Goal: Ask a question: Seek information or help from site administrators or community

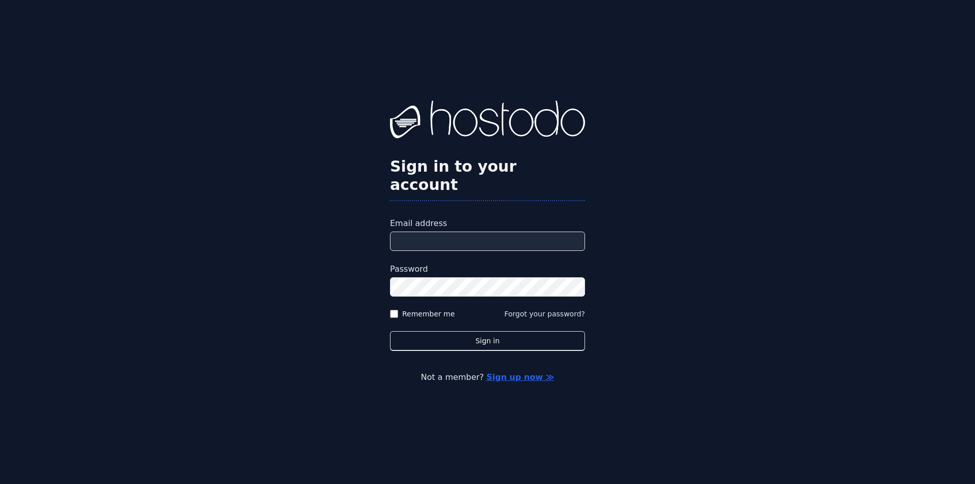
type input "**********"
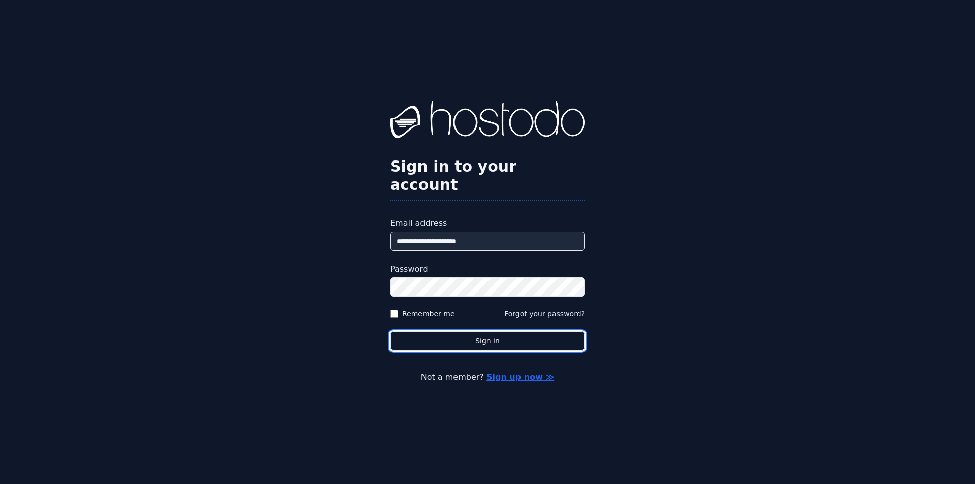
click at [474, 331] on button "Sign in" at bounding box center [487, 341] width 195 height 20
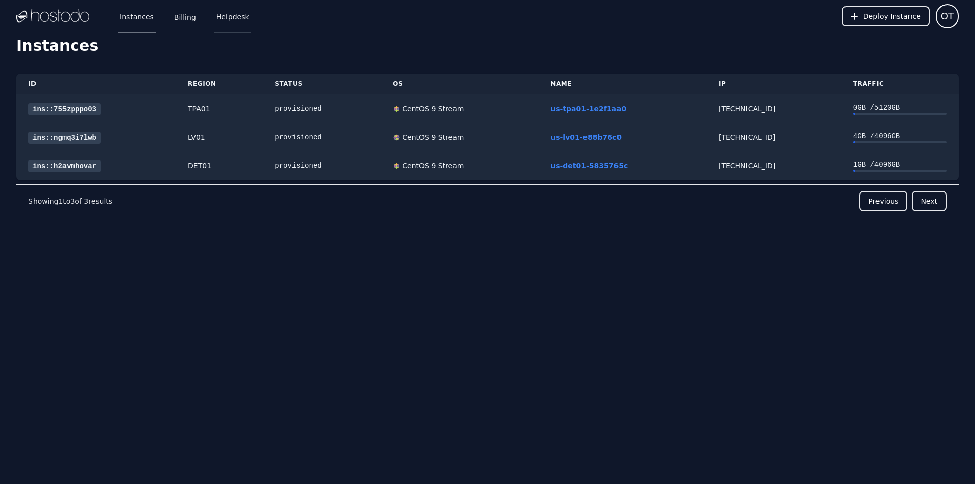
click at [227, 21] on link "Helpdesk" at bounding box center [232, 15] width 37 height 33
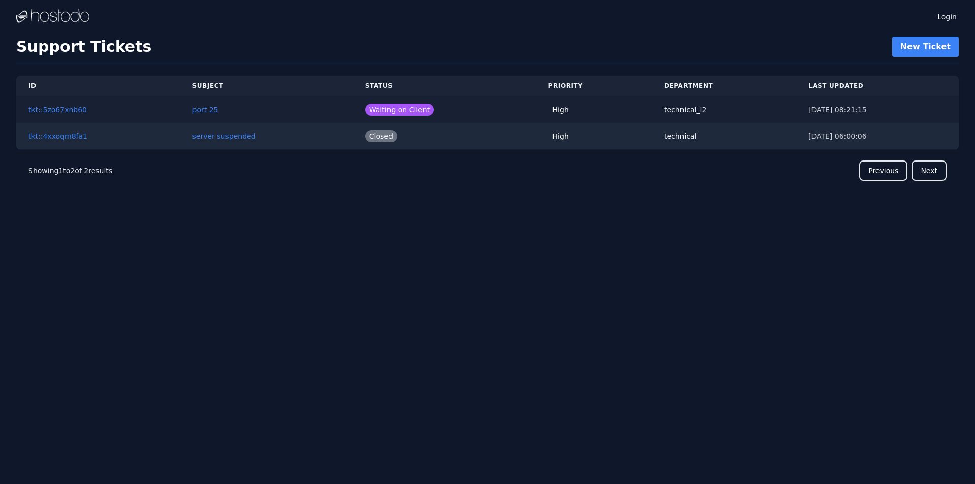
click at [305, 106] on td "port 25" at bounding box center [266, 109] width 173 height 27
click at [74, 109] on link "tkt::5zo67xnb60" at bounding box center [57, 110] width 58 height 8
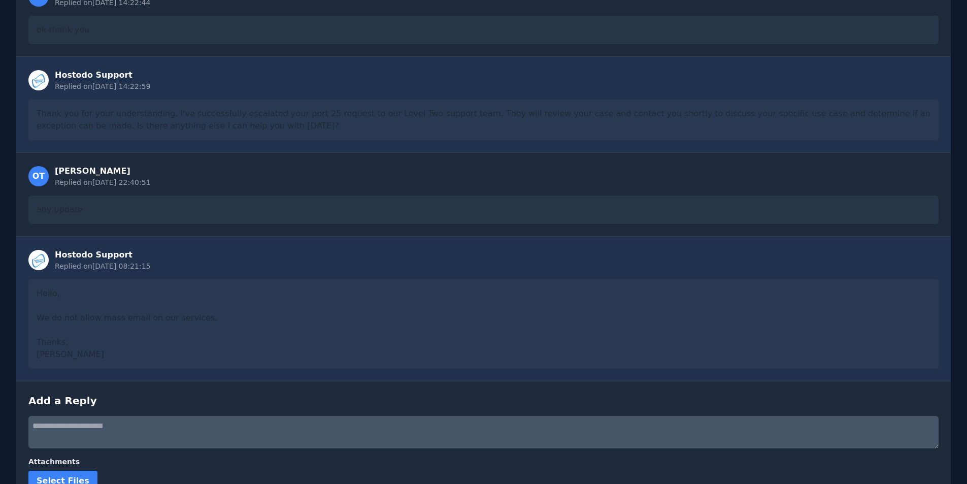
scroll to position [393, 0]
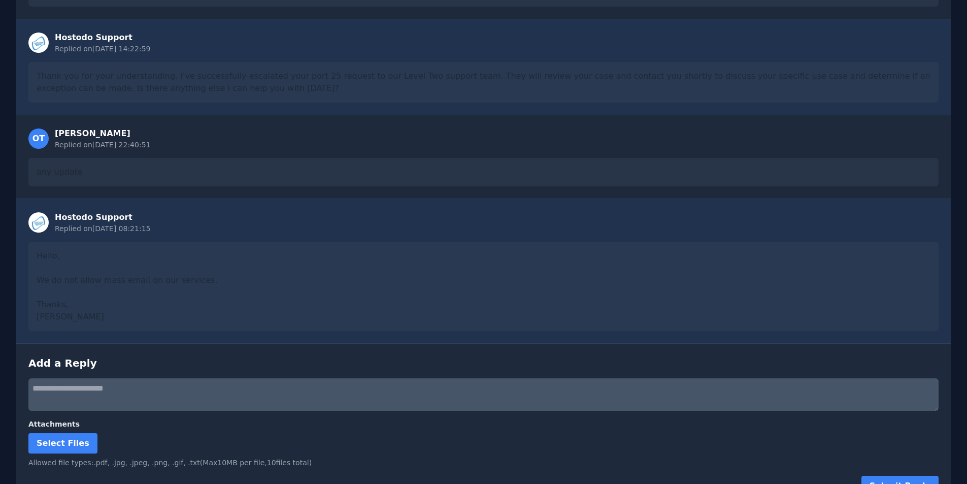
click at [102, 242] on div "Hello, We do not allow mass email on our services. Thanks, [PERSON_NAME]" at bounding box center [483, 286] width 910 height 89
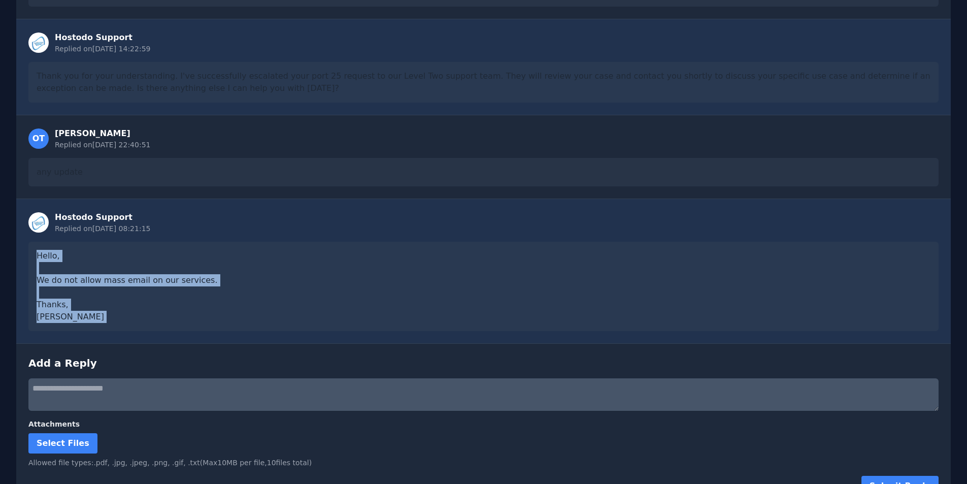
drag, startPoint x: 102, startPoint y: 235, endPoint x: 145, endPoint y: 293, distance: 72.9
click at [145, 293] on div "Hello, We do not allow mass email on our services. Thanks, [PERSON_NAME]" at bounding box center [483, 286] width 910 height 89
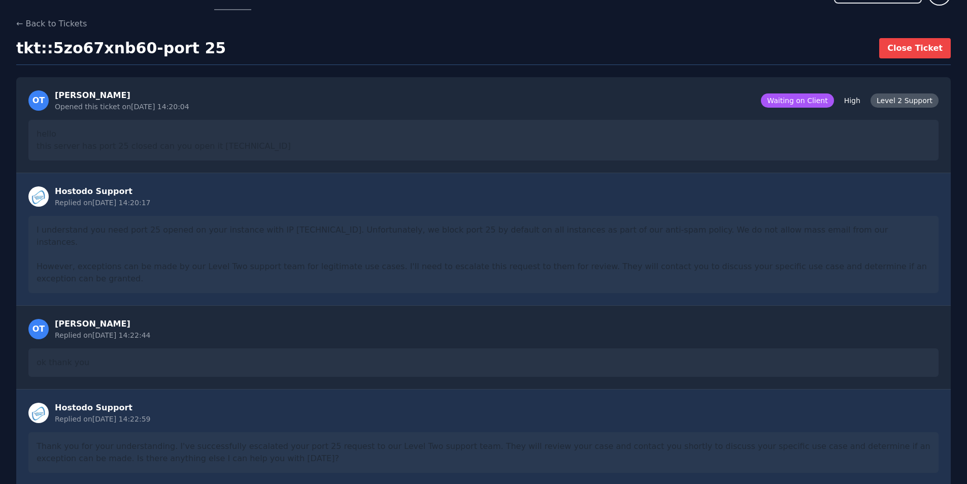
scroll to position [0, 0]
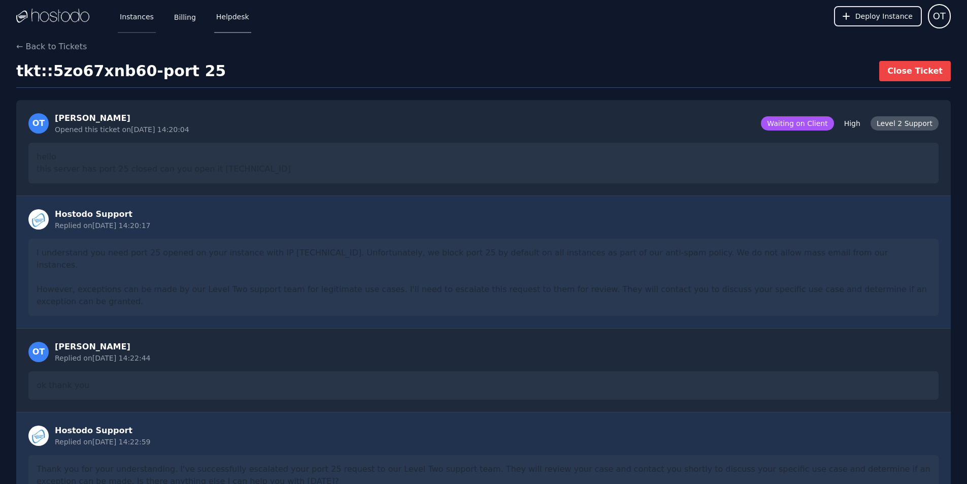
click at [138, 16] on link "Instances" at bounding box center [137, 15] width 38 height 33
